Goal: Find specific page/section: Find specific page/section

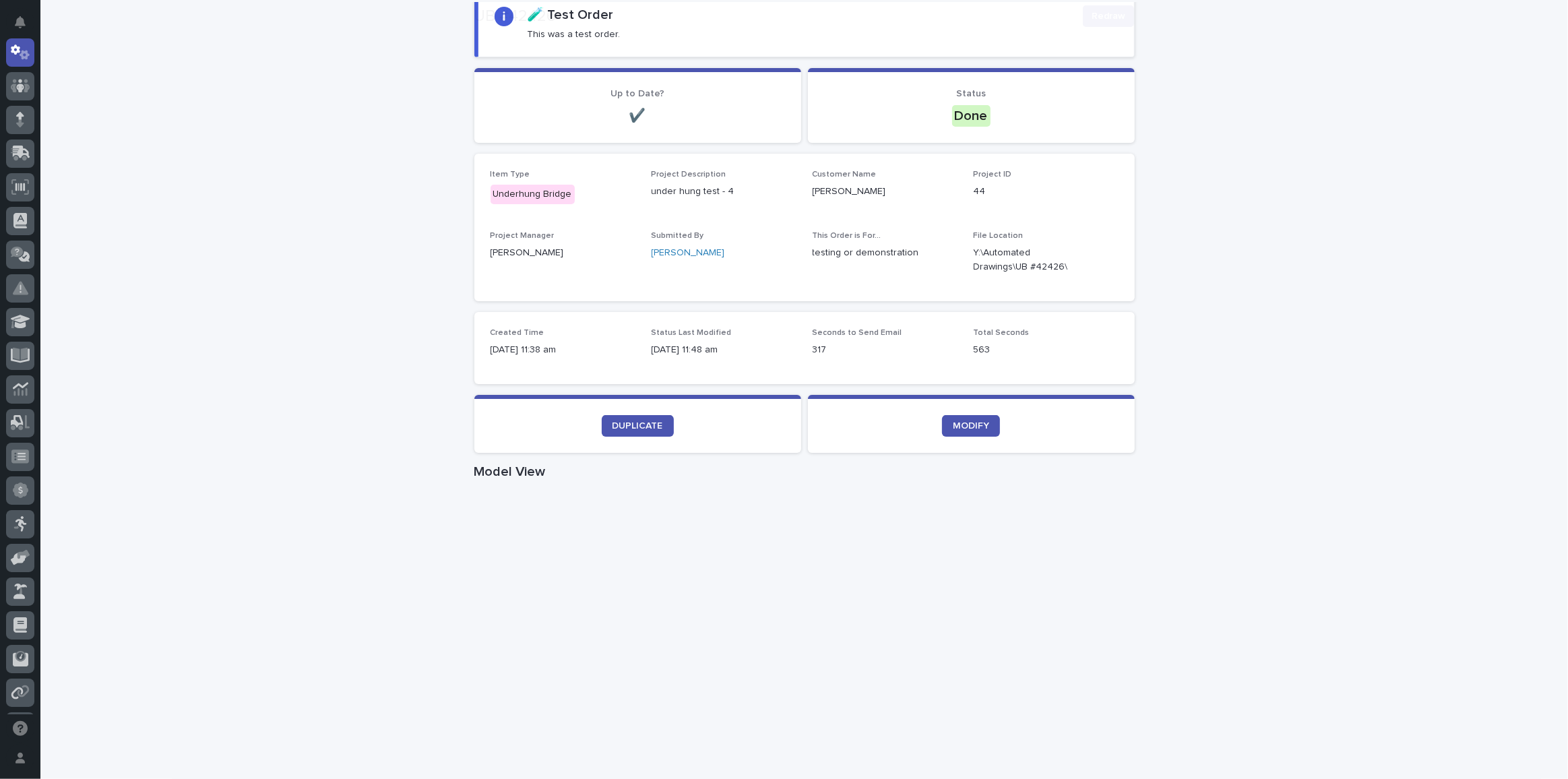
scroll to position [183, 0]
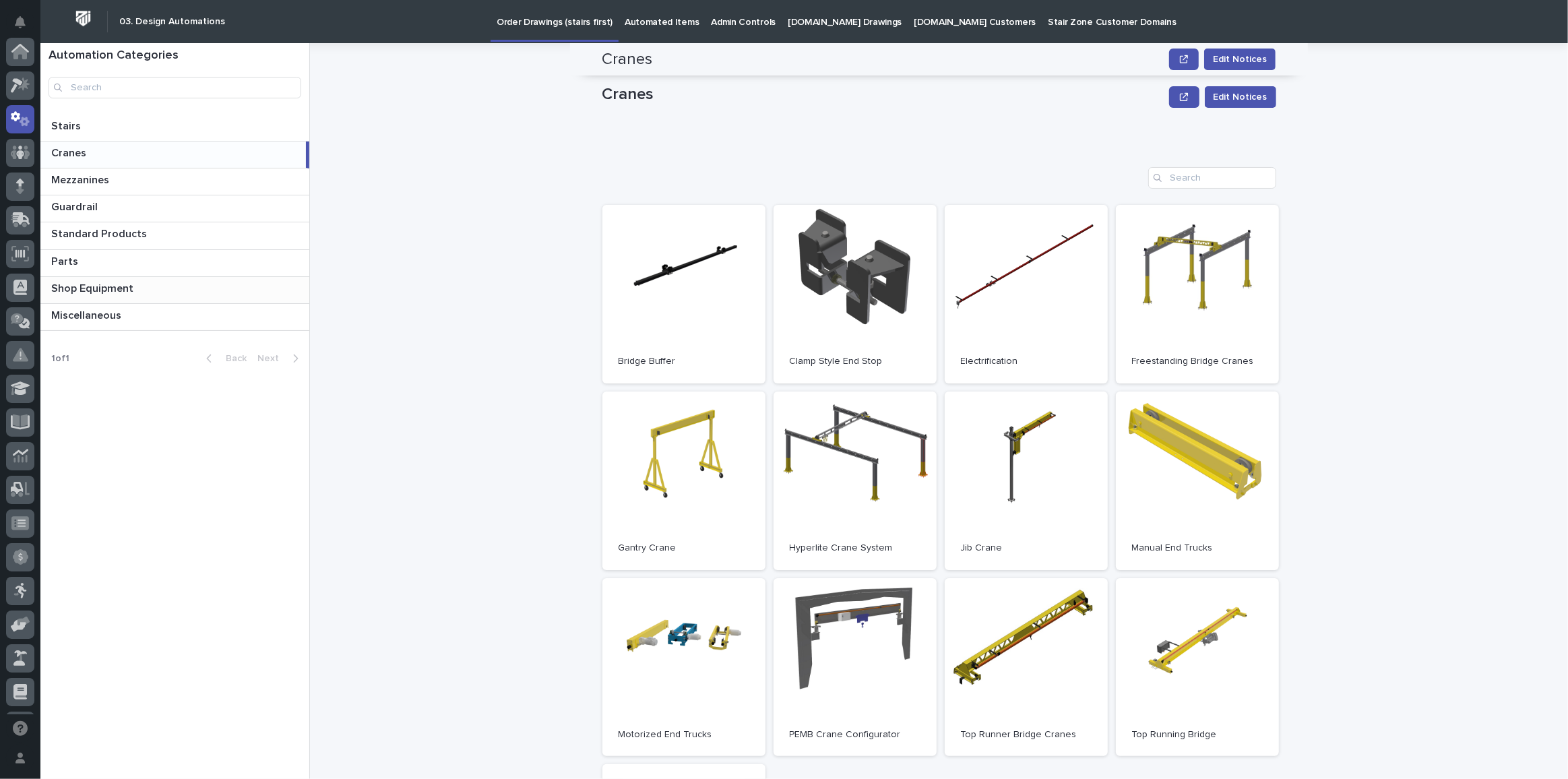
scroll to position [183, 0]
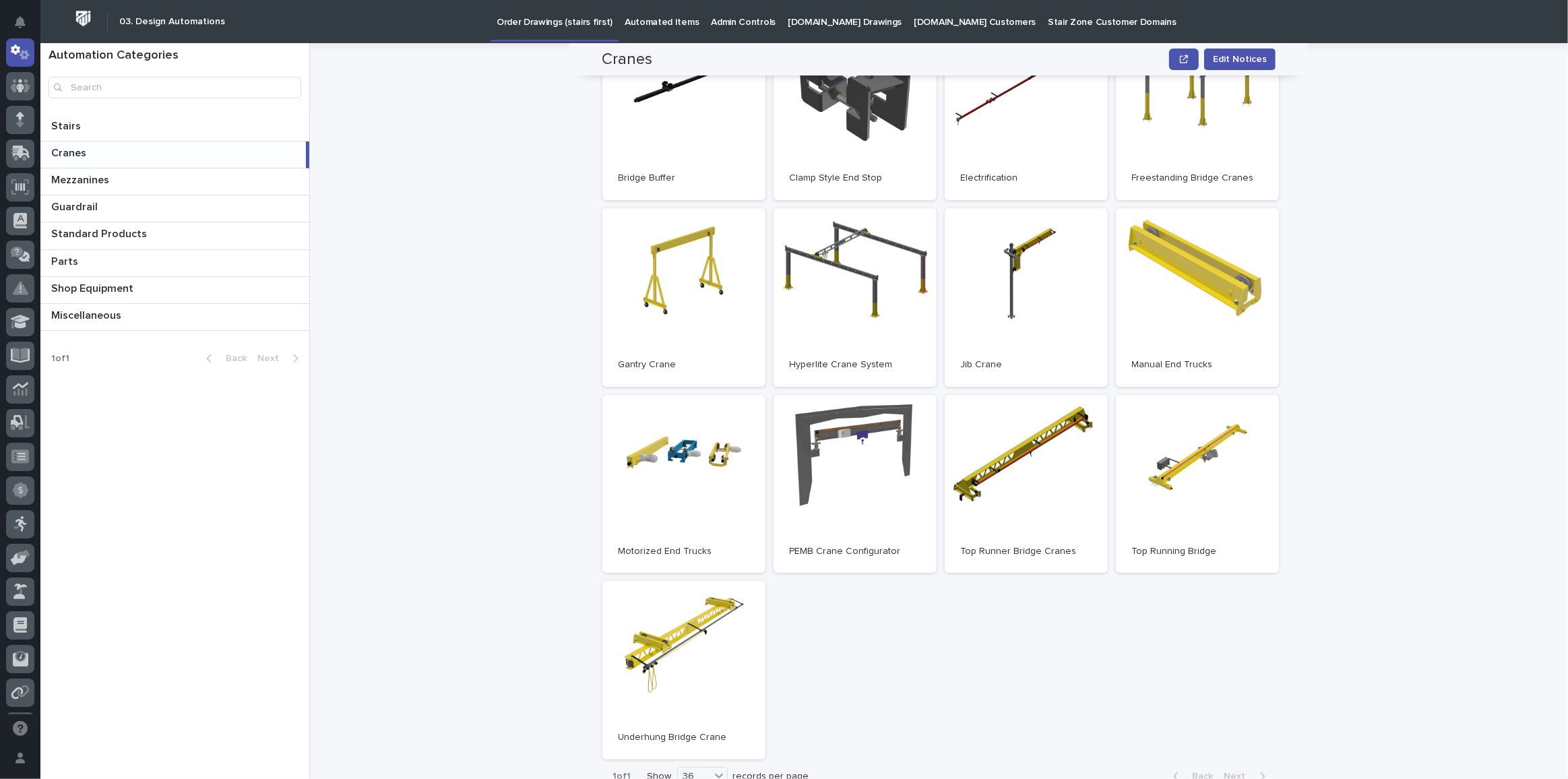
click at [106, 158] on p at bounding box center [175, 153] width 249 height 13
click at [103, 148] on p at bounding box center [175, 153] width 249 height 13
